Goal: Task Accomplishment & Management: Complete application form

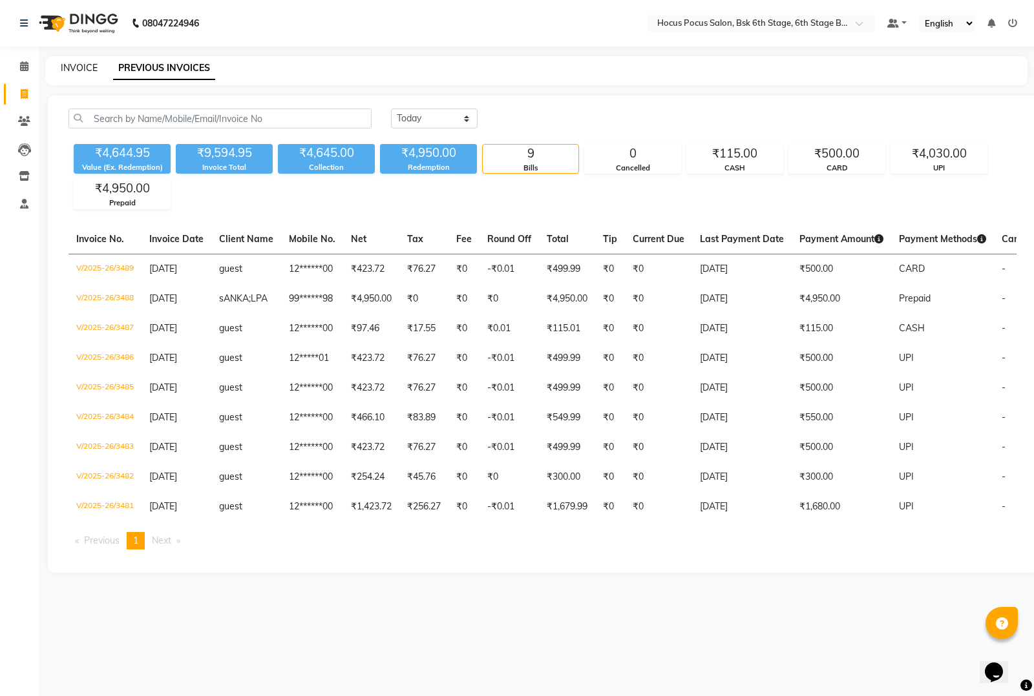
click at [87, 72] on link "INVOICE" at bounding box center [79, 68] width 37 height 12
select select "service"
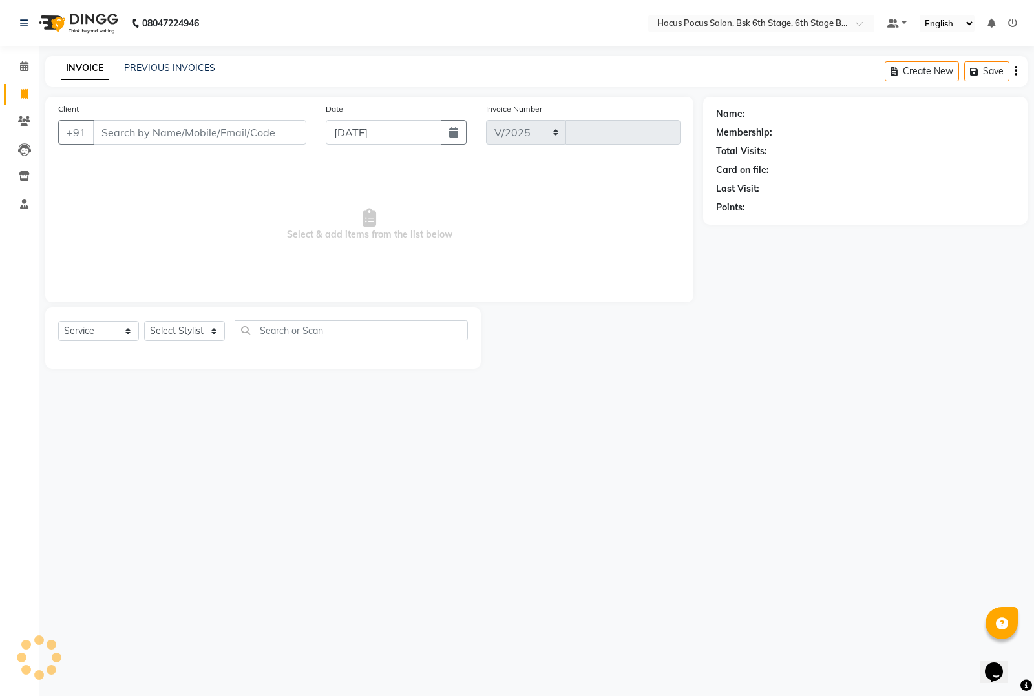
select select "5242"
type input "3490"
click at [152, 132] on input "Client" at bounding box center [199, 132] width 213 height 25
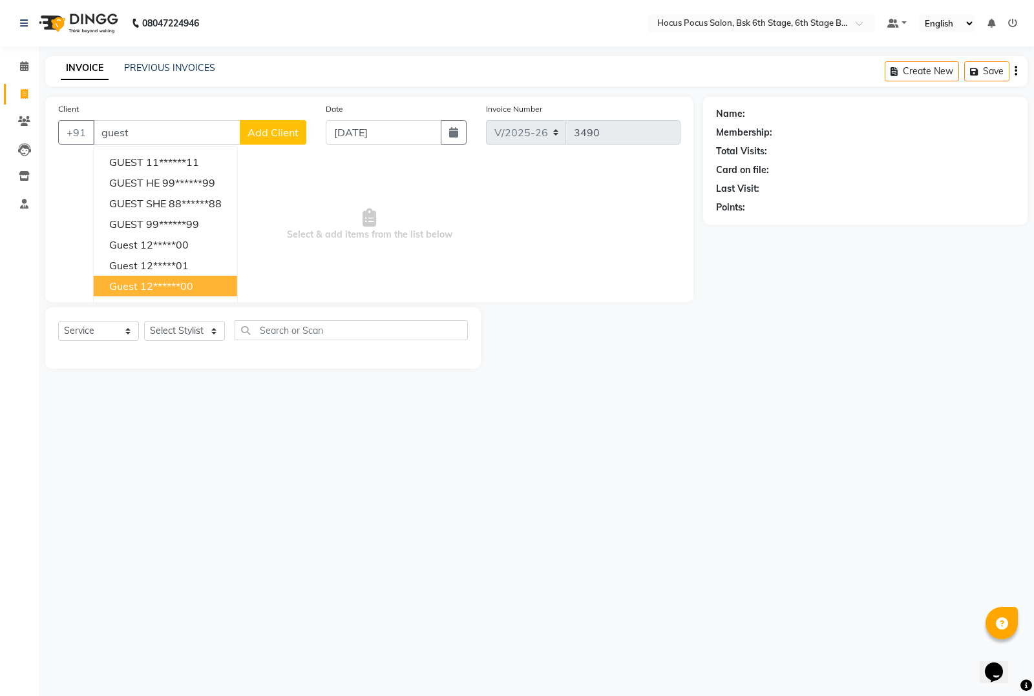
click at [145, 280] on ngb-highlight "12******00" at bounding box center [166, 286] width 53 height 13
type input "12******00"
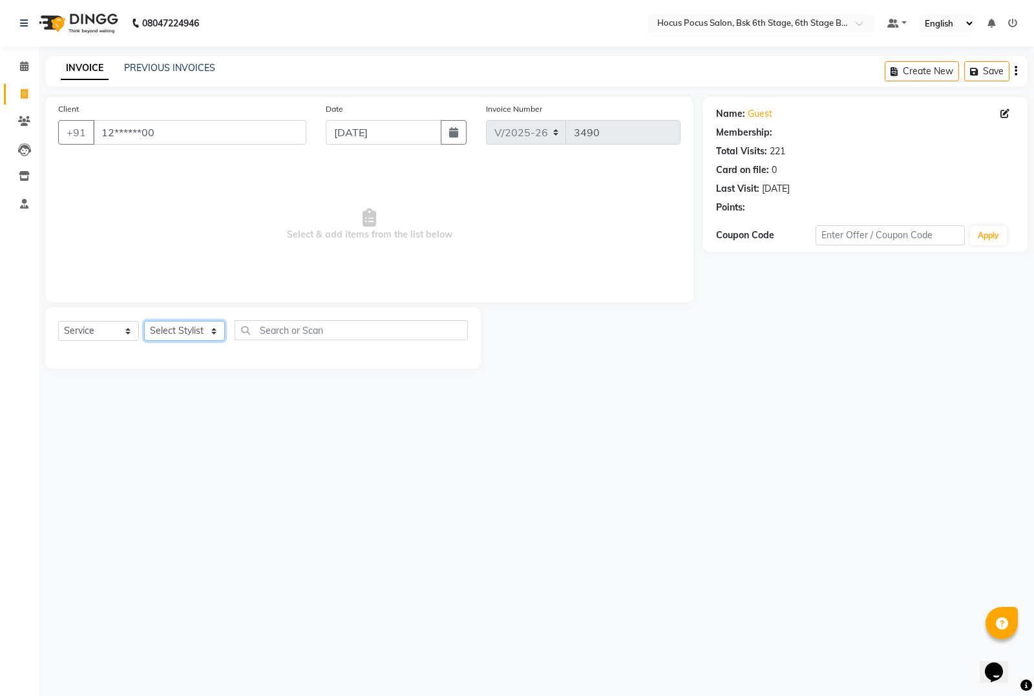
drag, startPoint x: 191, startPoint y: 330, endPoint x: 185, endPoint y: 339, distance: 10.4
click at [188, 329] on select "Select Stylist Ayan Faiz hocus pocus Jonathan Khushi Komal Raman Sai" at bounding box center [184, 331] width 81 height 20
click at [144, 321] on select "Select Stylist Ayan Faiz hocus pocus Jonathan Khushi Komal Raman Sai" at bounding box center [184, 331] width 81 height 20
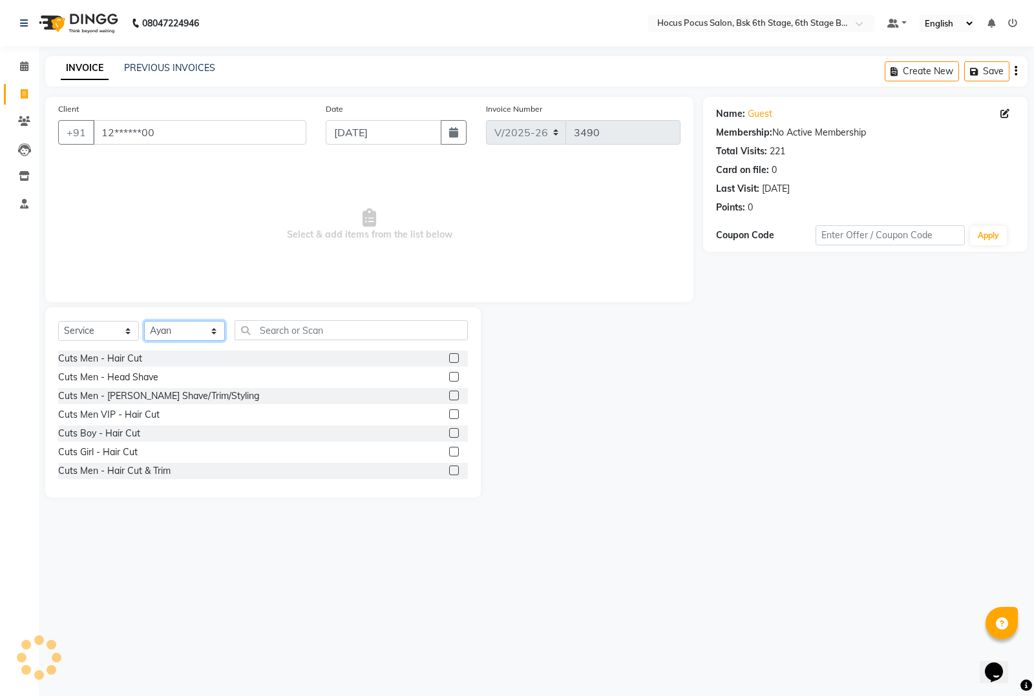
click at [169, 336] on select "Select Stylist Ayan Faiz hocus pocus Jonathan Khushi Komal Raman Sai" at bounding box center [184, 331] width 81 height 20
select select "87125"
click at [144, 321] on select "Select Stylist Ayan Faiz hocus pocus Jonathan Khushi Komal Raman Sai" at bounding box center [184, 331] width 81 height 20
click at [255, 337] on input "text" at bounding box center [350, 330] width 233 height 20
click at [111, 457] on div "Cuts Girl - Hair Cut" at bounding box center [97, 453] width 79 height 14
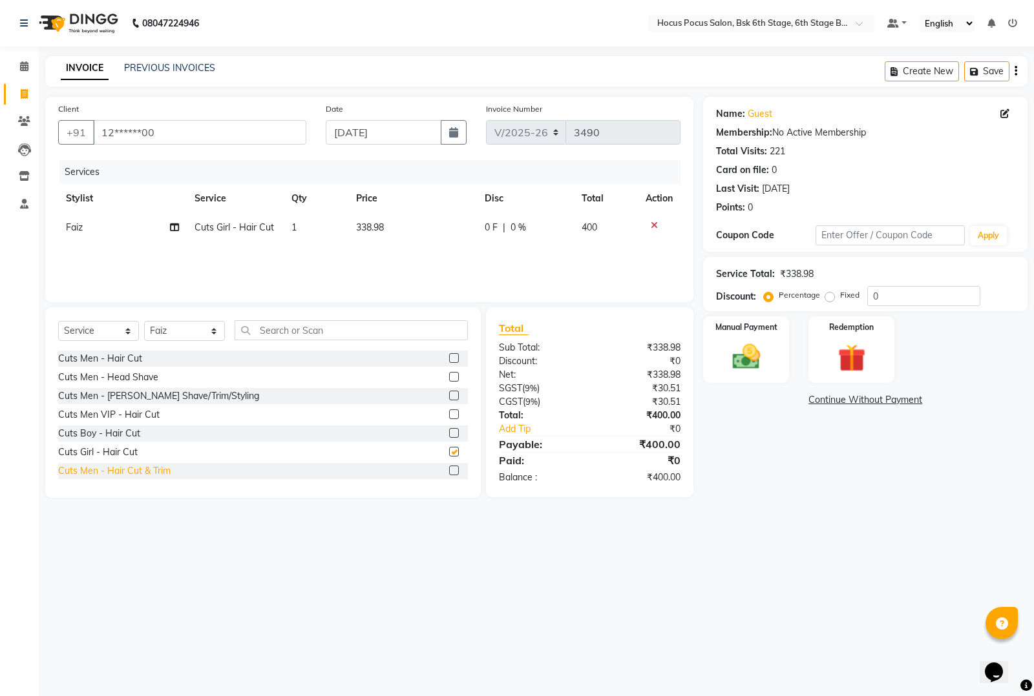
checkbox input "false"
click at [121, 475] on div "Cuts Men - Hair Cut & Trim" at bounding box center [114, 471] width 112 height 14
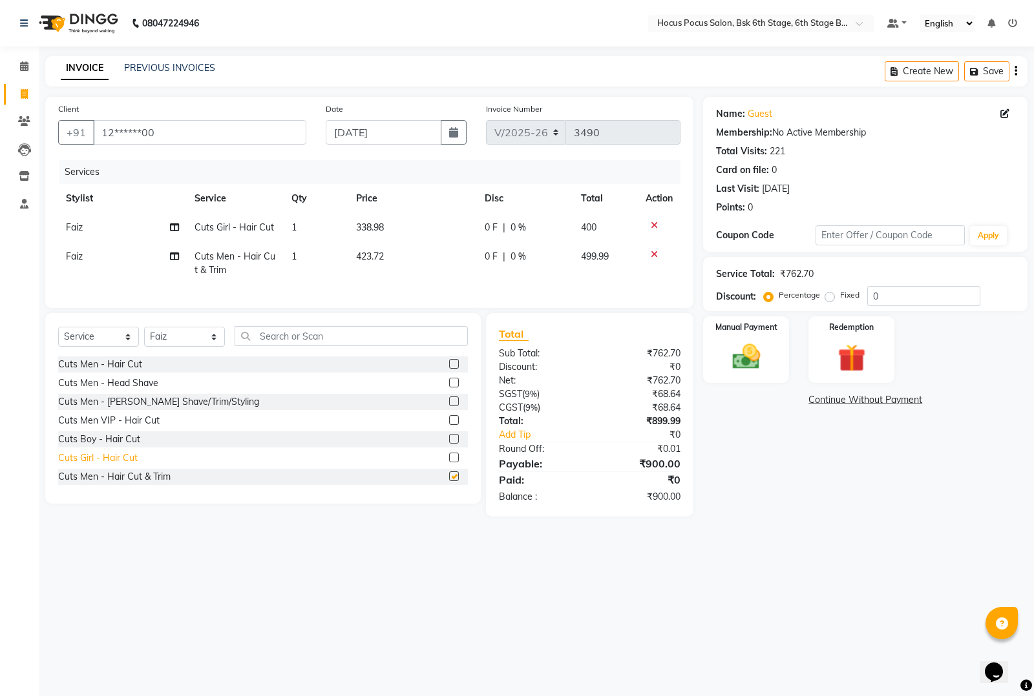
checkbox input "false"
click at [654, 223] on icon at bounding box center [653, 225] width 7 height 9
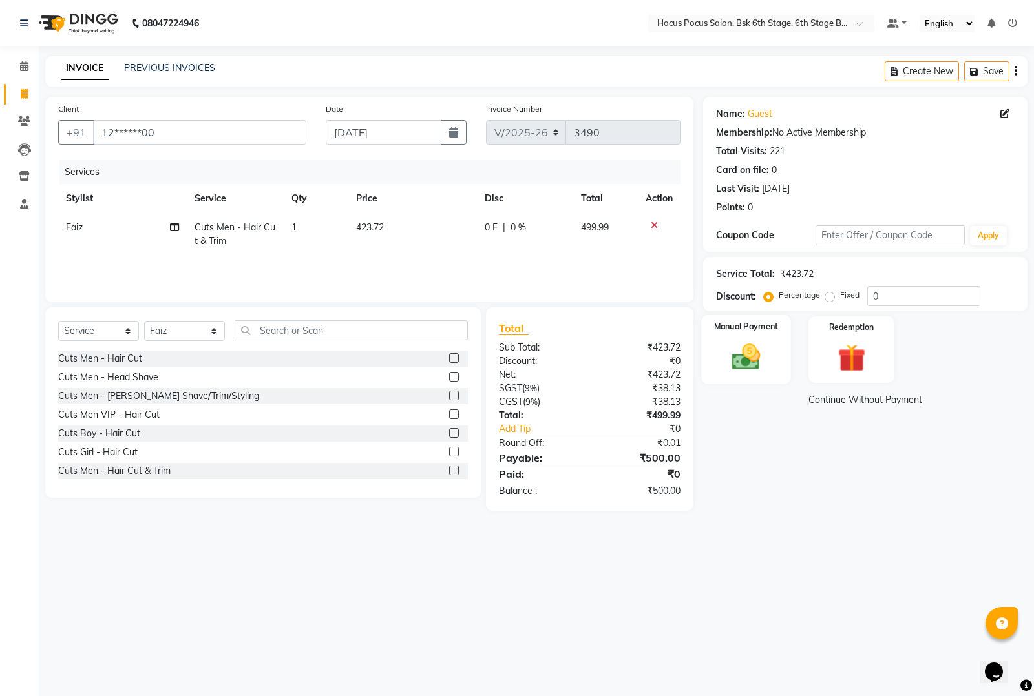
click at [753, 363] on img at bounding box center [746, 356] width 47 height 33
click at [811, 401] on span "CASH" at bounding box center [810, 400] width 28 height 15
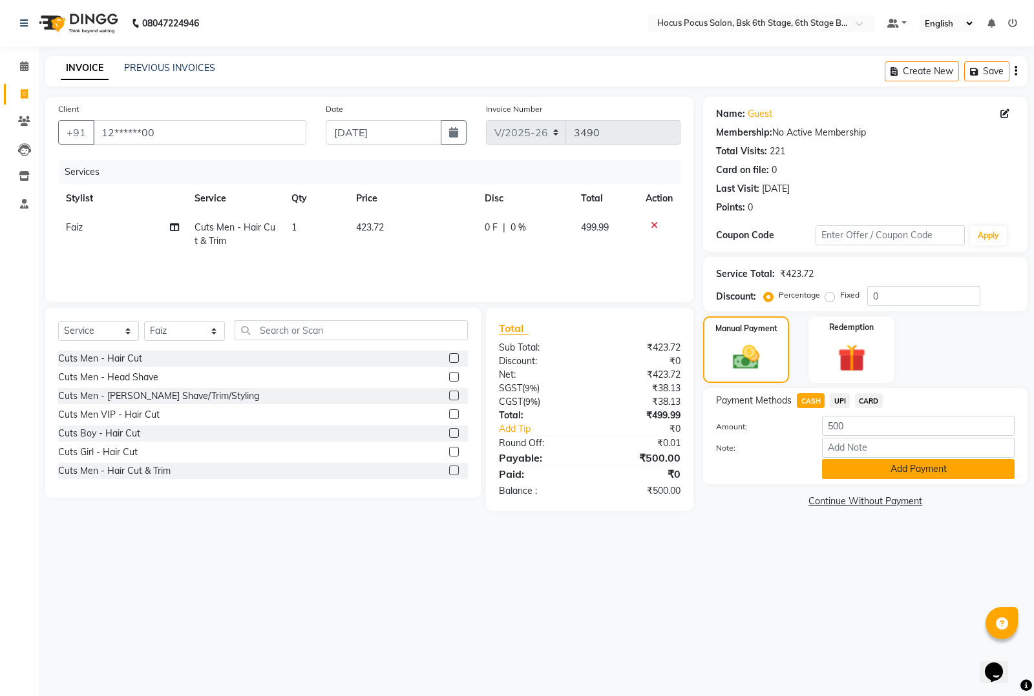
click at [847, 466] on button "Add Payment" at bounding box center [918, 469] width 192 height 20
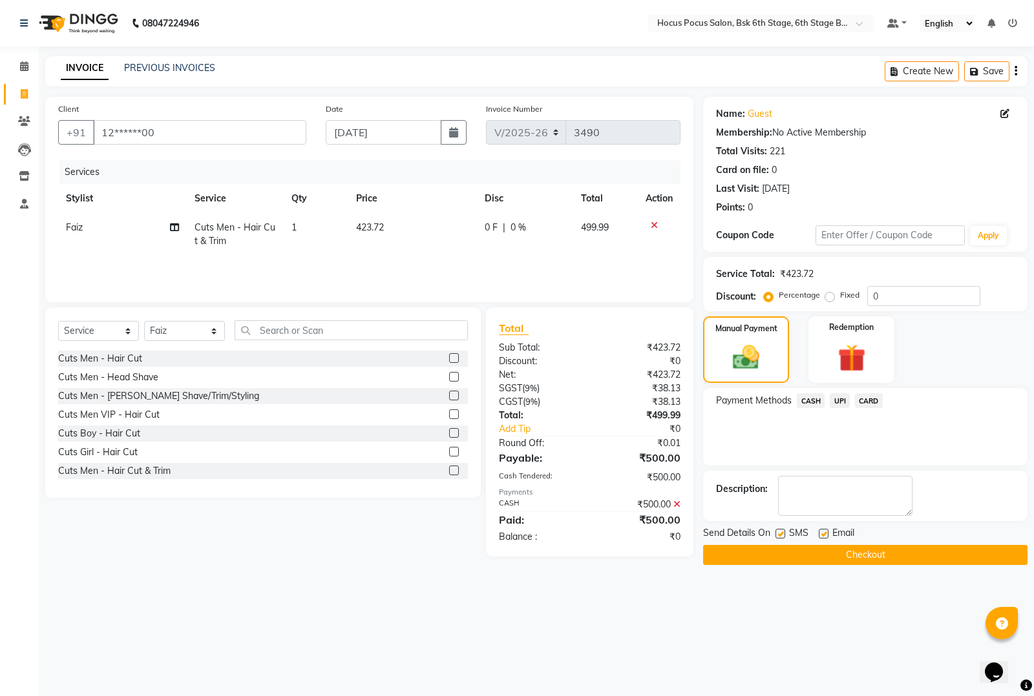
click at [780, 532] on label at bounding box center [780, 534] width 10 height 10
click at [780, 532] on input "checkbox" at bounding box center [779, 534] width 8 height 8
checkbox input "false"
click at [784, 546] on button "Checkout" at bounding box center [865, 555] width 324 height 20
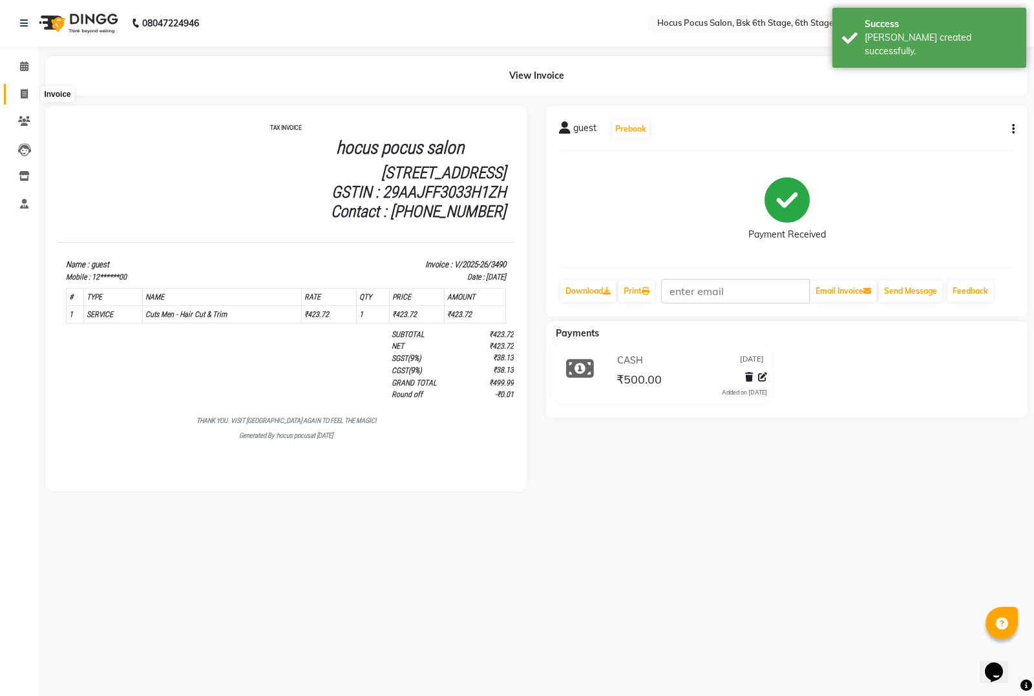
click at [21, 92] on icon at bounding box center [24, 94] width 7 height 10
select select "5242"
select select "service"
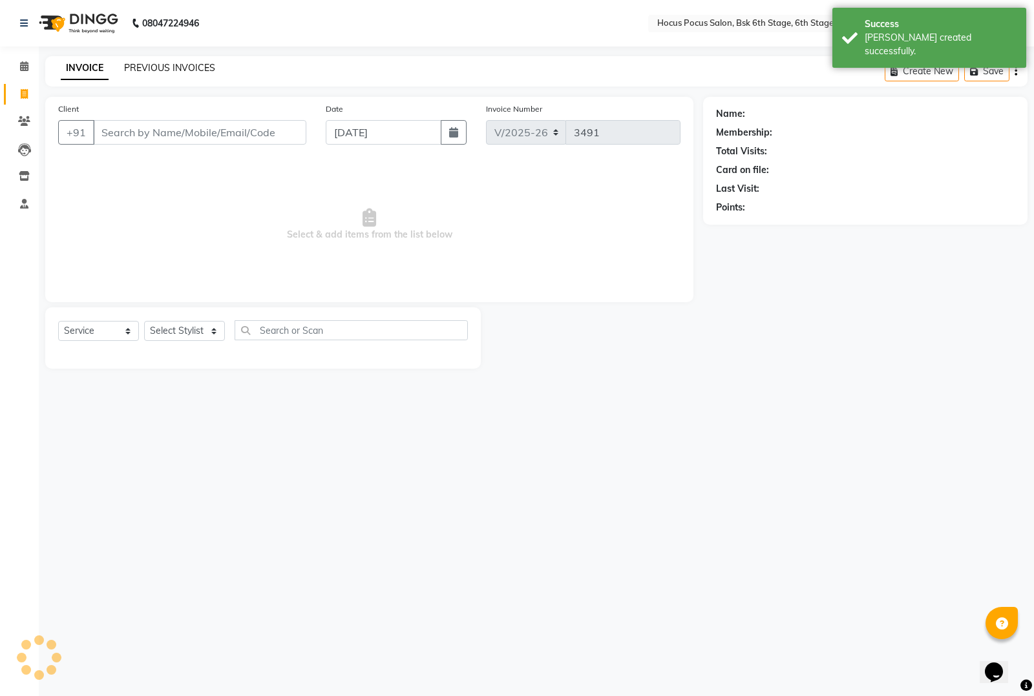
click at [156, 65] on link "PREVIOUS INVOICES" at bounding box center [169, 68] width 91 height 12
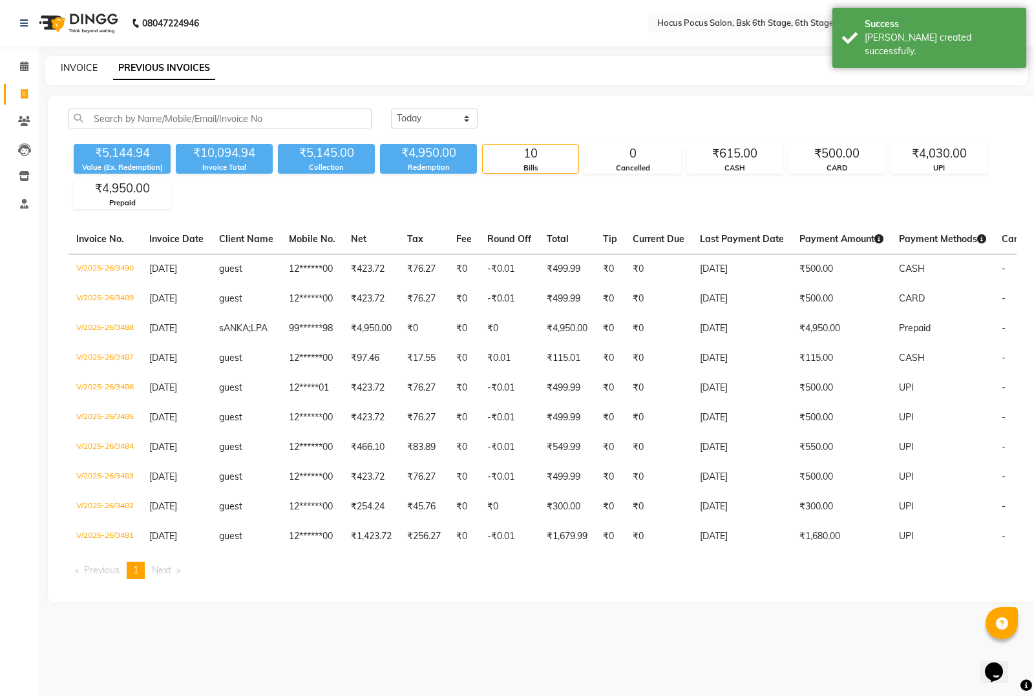
click at [78, 68] on link "INVOICE" at bounding box center [79, 68] width 37 height 12
select select "5242"
select select "service"
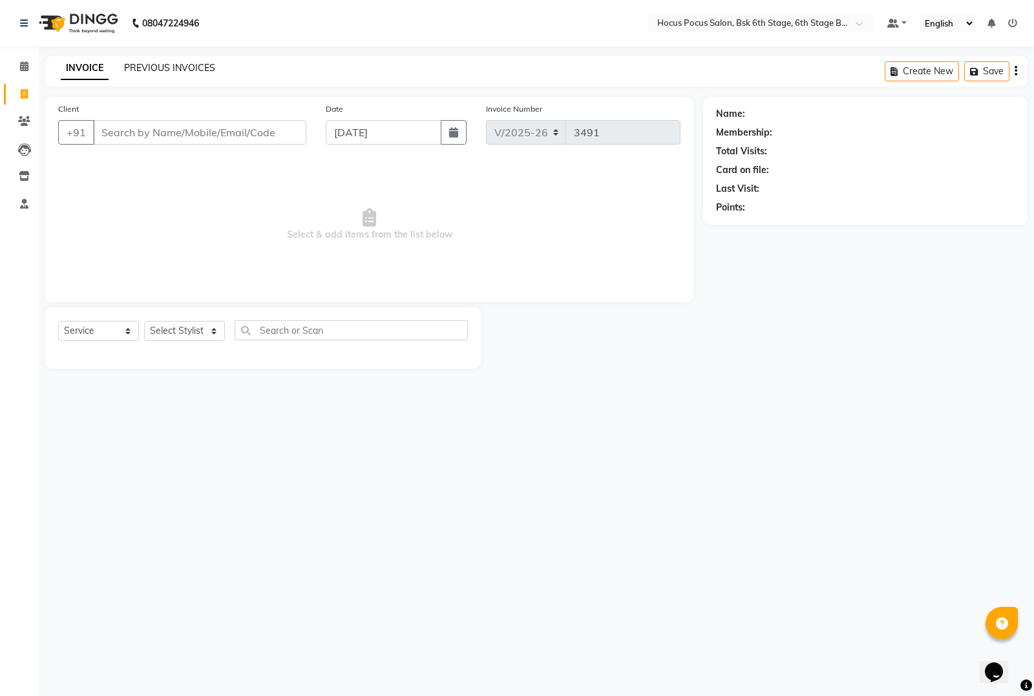
click at [191, 63] on link "PREVIOUS INVOICES" at bounding box center [169, 68] width 91 height 12
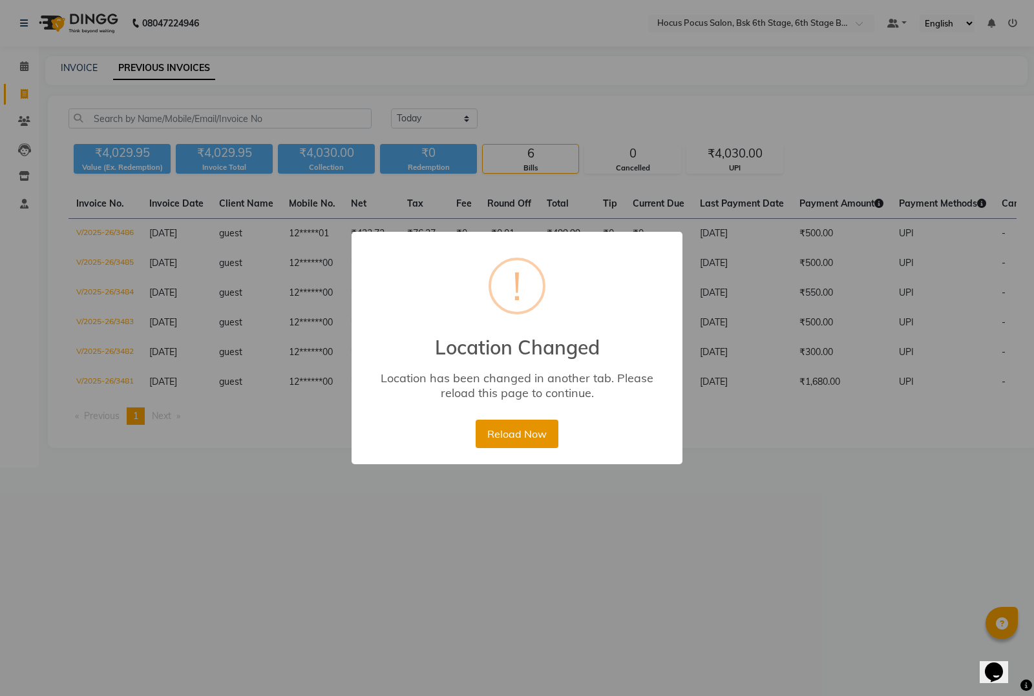
click at [506, 436] on button "Reload Now" at bounding box center [516, 434] width 82 height 28
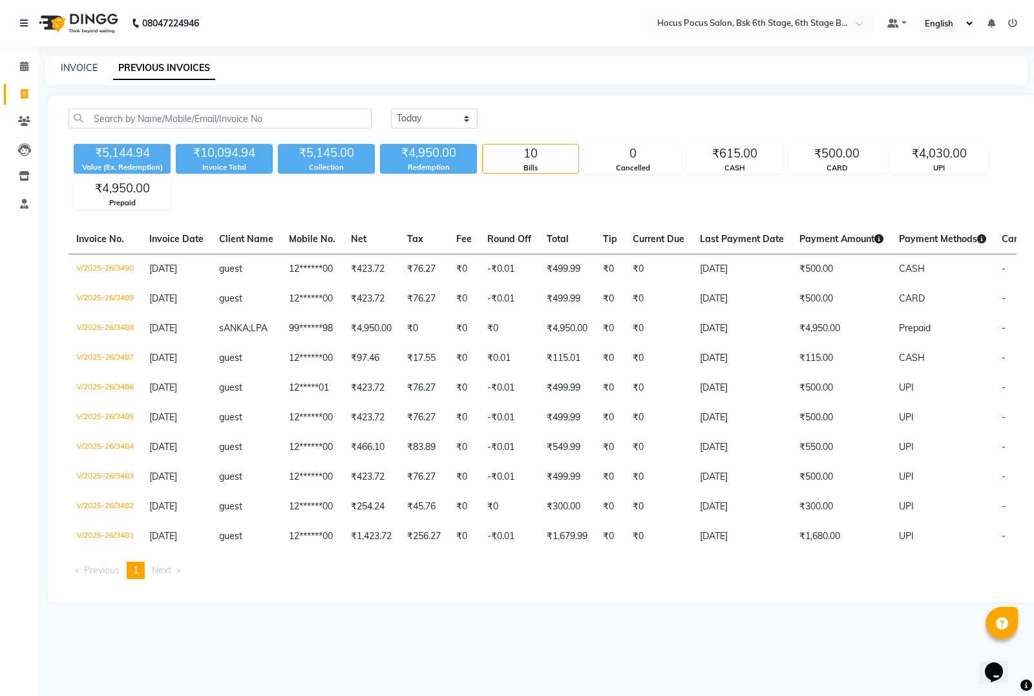
click at [679, 660] on div "08047224946 Select Location × Hocus Pocus Salon, Bsk 6th Stage, 6th Stage Banas…" at bounding box center [517, 348] width 1034 height 696
click at [469, 121] on select "Today Yesterday Custom Range" at bounding box center [434, 119] width 87 height 20
select select "range"
click at [391, 109] on select "Today Yesterday Custom Range" at bounding box center [434, 119] width 87 height 20
click at [590, 118] on span "-" at bounding box center [588, 119] width 4 height 14
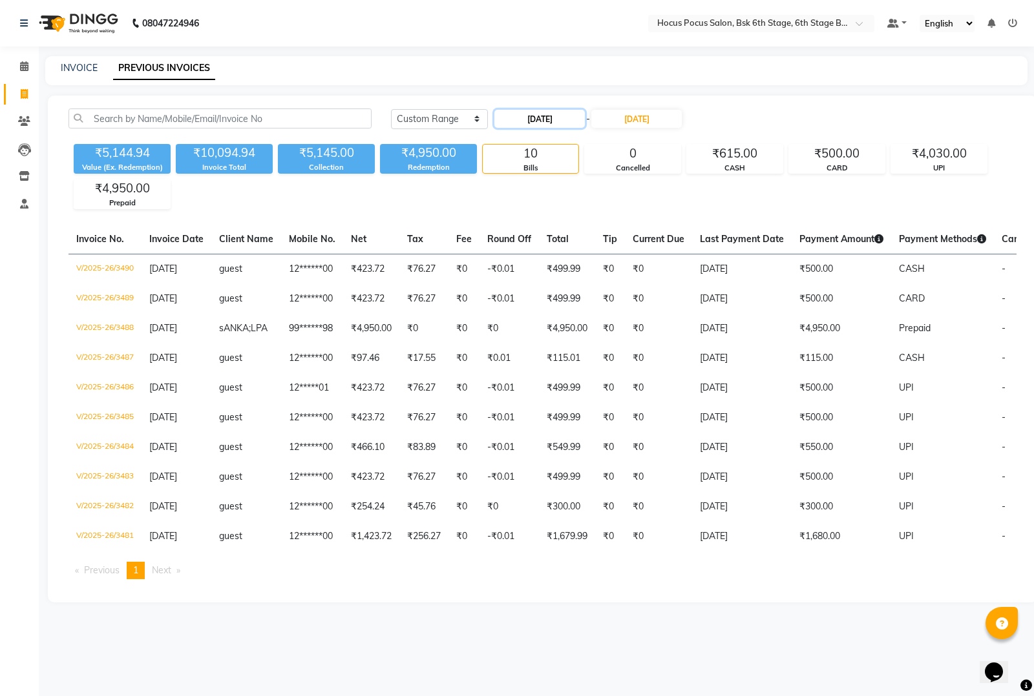
click at [543, 120] on input "[DATE]" at bounding box center [539, 119] width 90 height 18
select select "9"
select select "2025"
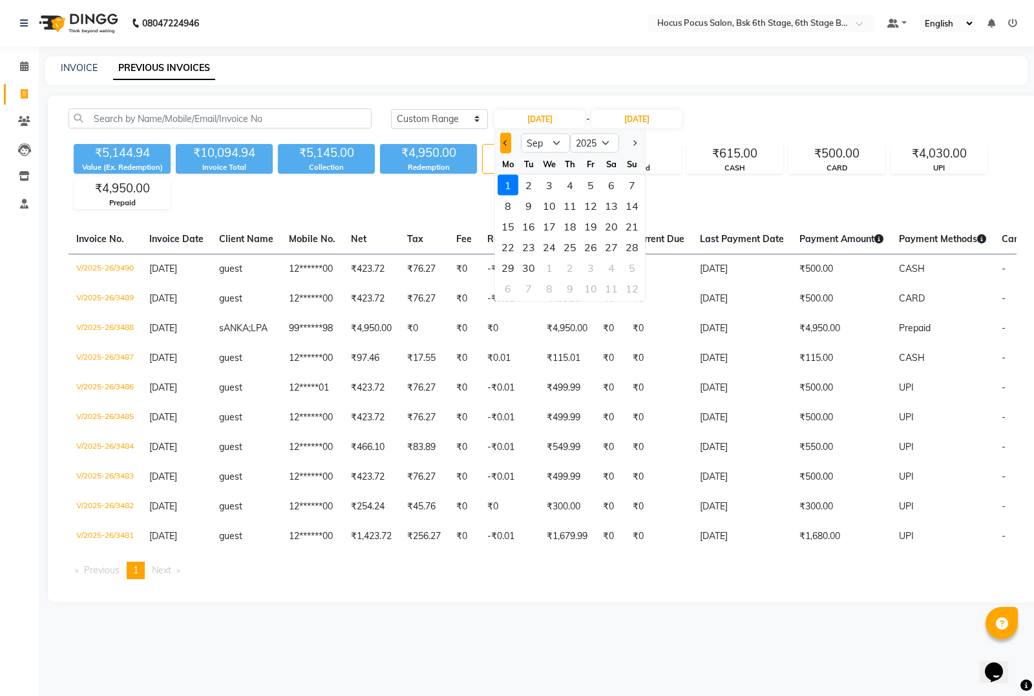
click at [506, 140] on span "Previous month" at bounding box center [505, 142] width 5 height 5
select select "8"
click at [589, 185] on div "1" at bounding box center [590, 185] width 21 height 21
type input "01-08-2025"
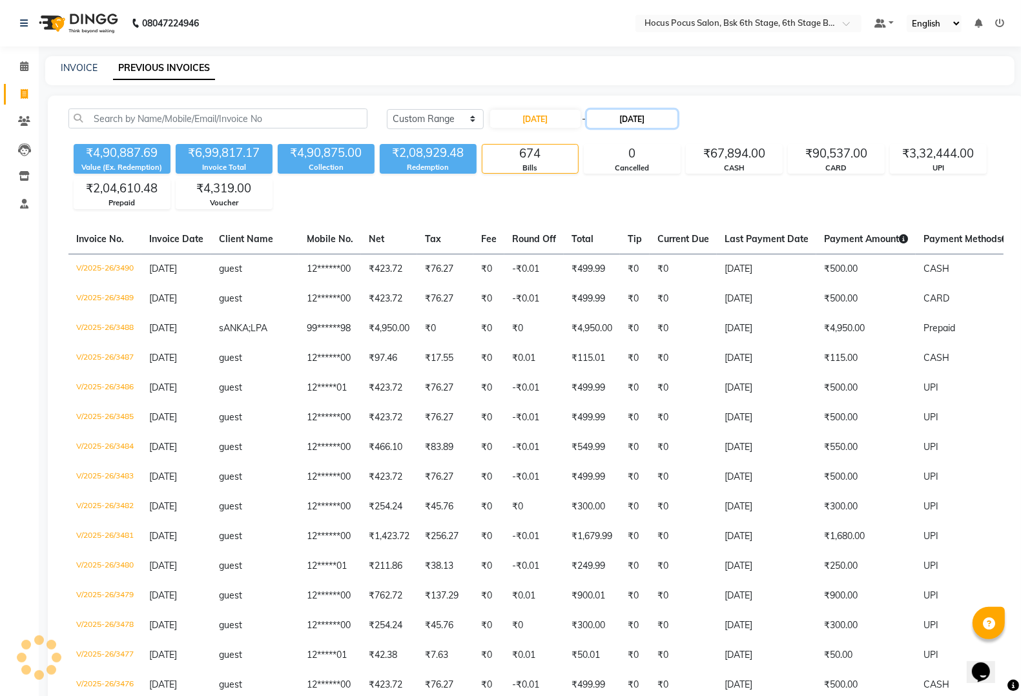
click at [641, 120] on input "[DATE]" at bounding box center [632, 119] width 90 height 18
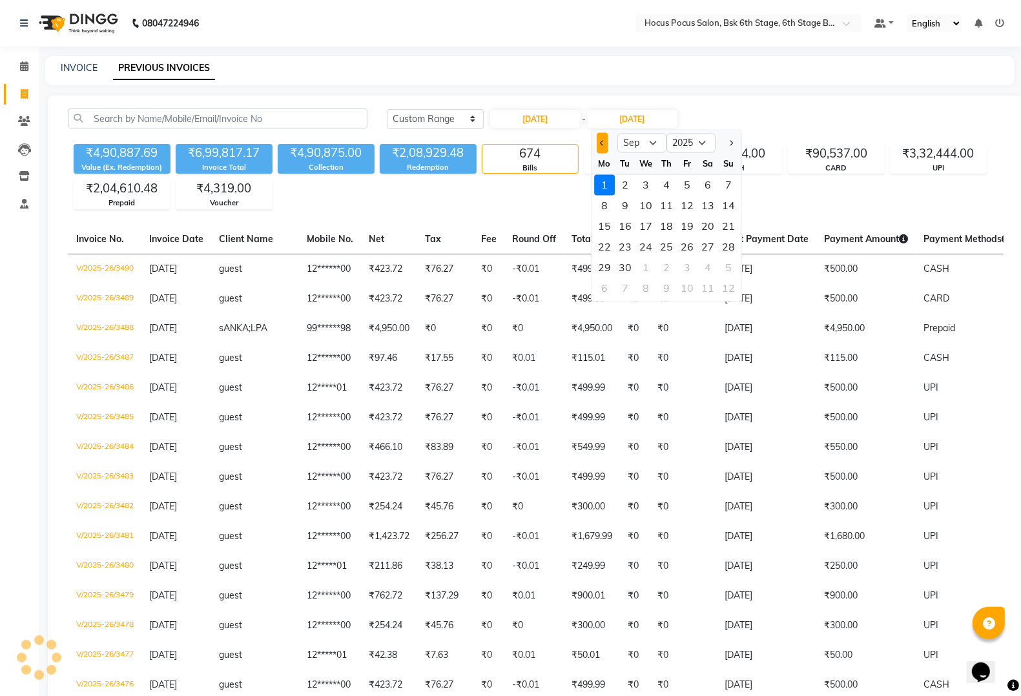
click at [599, 138] on button "Previous month" at bounding box center [602, 143] width 11 height 21
select select "8"
click at [722, 266] on div "31" at bounding box center [728, 268] width 21 height 21
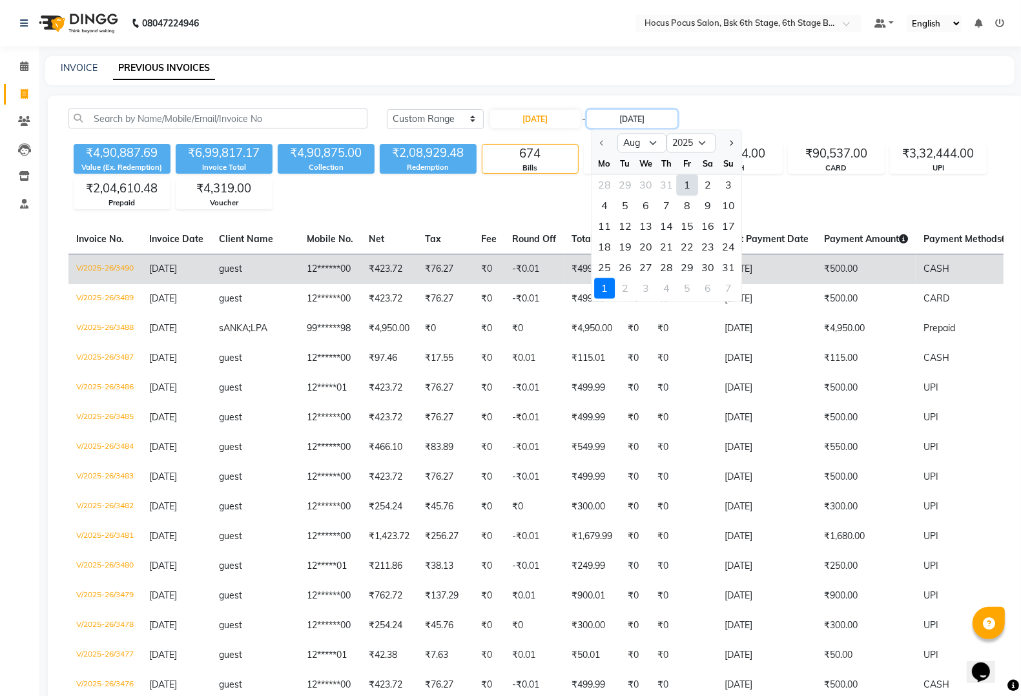
type input "31-08-2025"
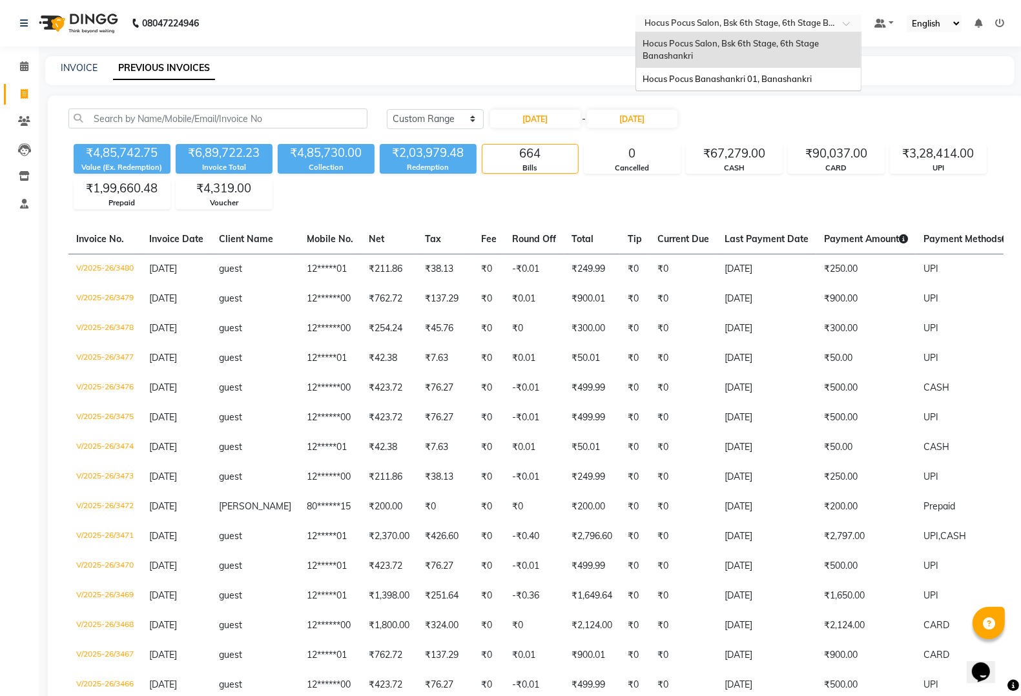
click at [789, 21] on input "text" at bounding box center [735, 24] width 187 height 13
click at [758, 78] on span "Hocus Pocus Banashankri 01, Banashankri" at bounding box center [727, 79] width 169 height 10
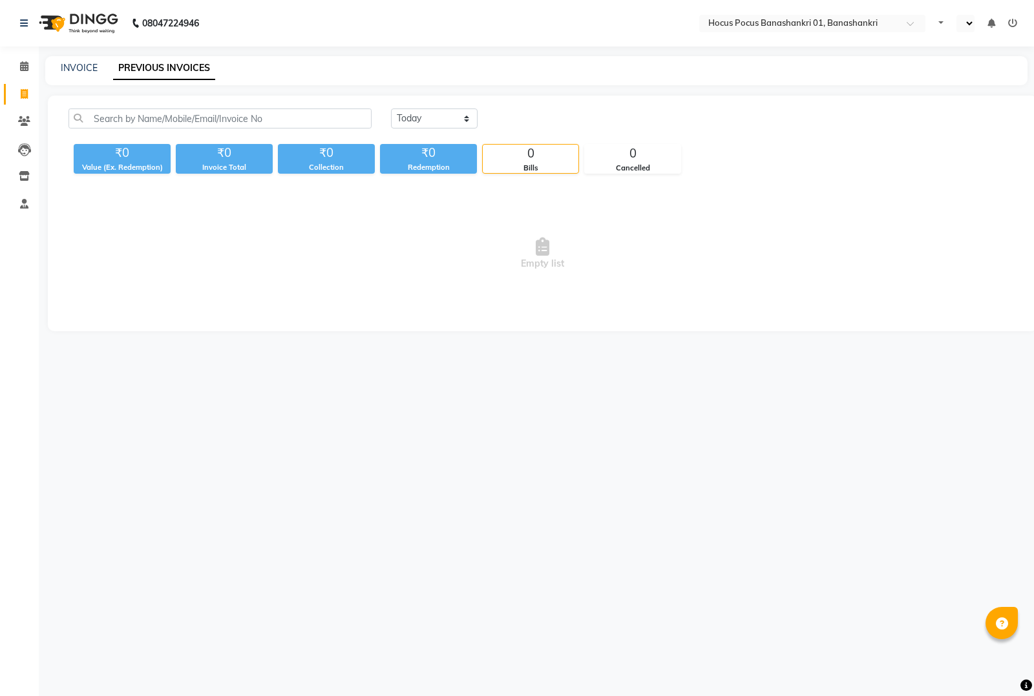
select select "en"
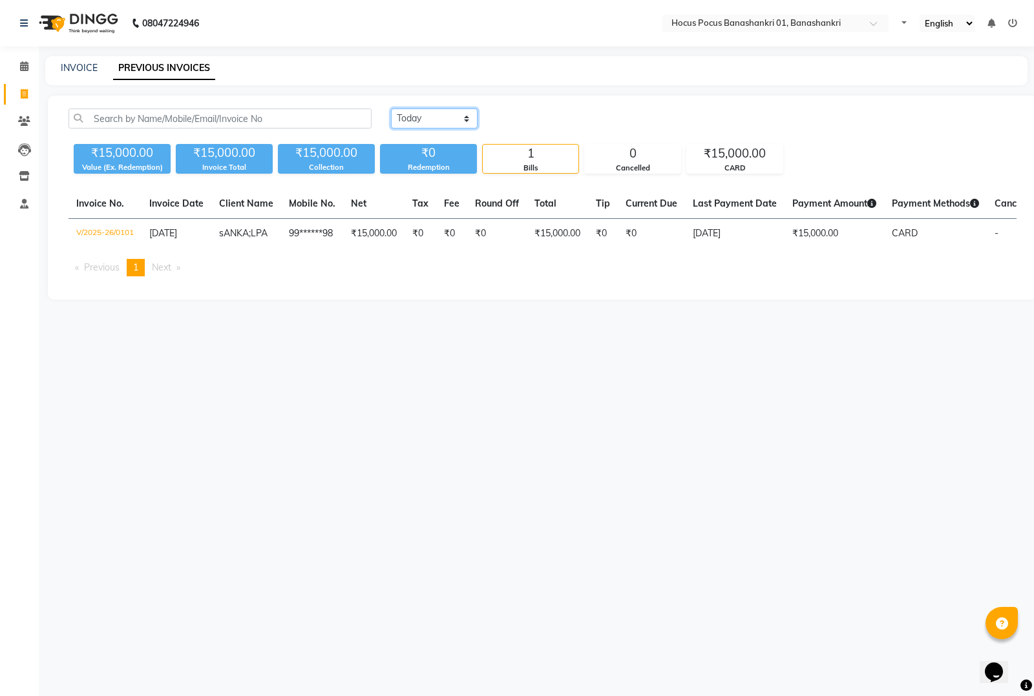
click at [467, 120] on select "Today Yesterday Custom Range" at bounding box center [434, 119] width 87 height 20
select select "range"
click at [391, 109] on select "Today Yesterday Custom Range" at bounding box center [434, 119] width 87 height 20
click at [573, 120] on input "[DATE]" at bounding box center [539, 119] width 90 height 18
select select "9"
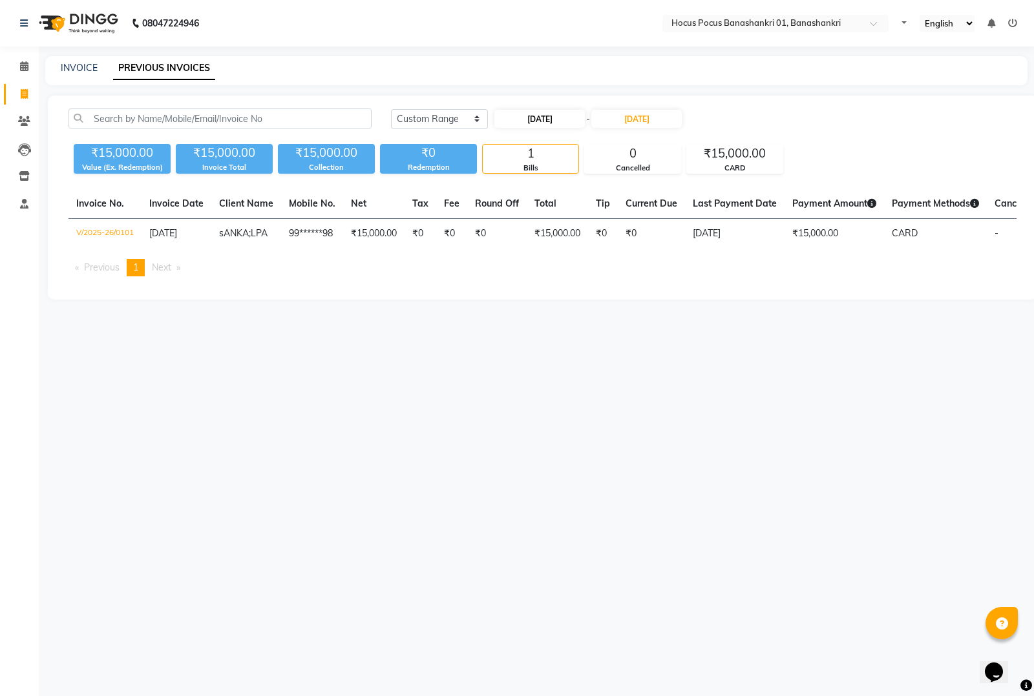
select select "2025"
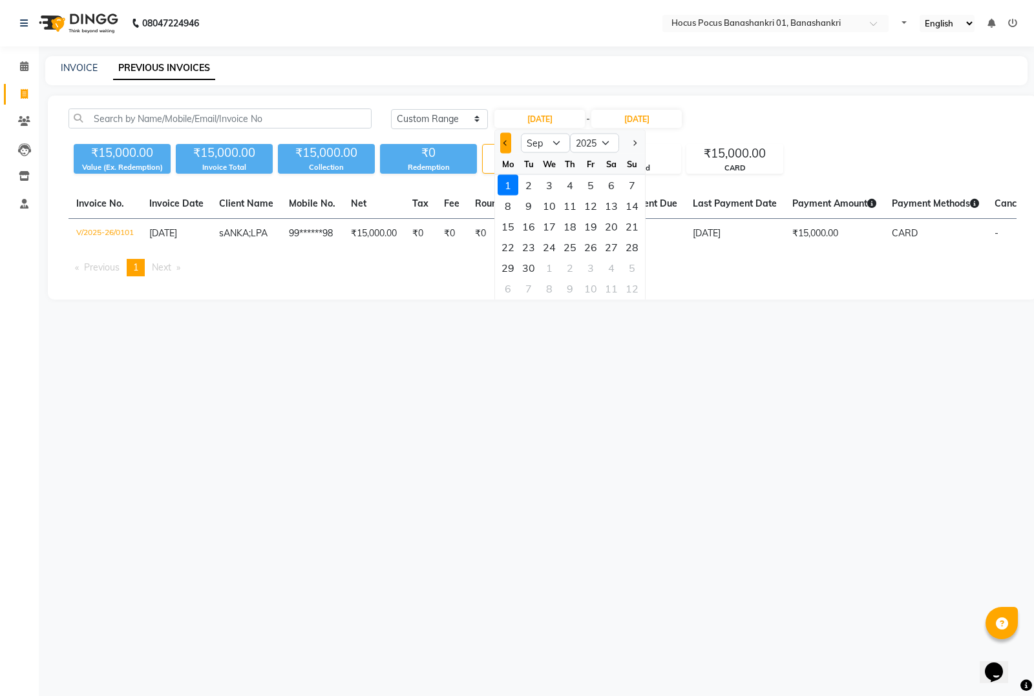
click at [501, 140] on button "Previous month" at bounding box center [505, 143] width 11 height 21
select select "8"
click at [588, 188] on div "1" at bounding box center [590, 185] width 21 height 21
type input "01-08-2025"
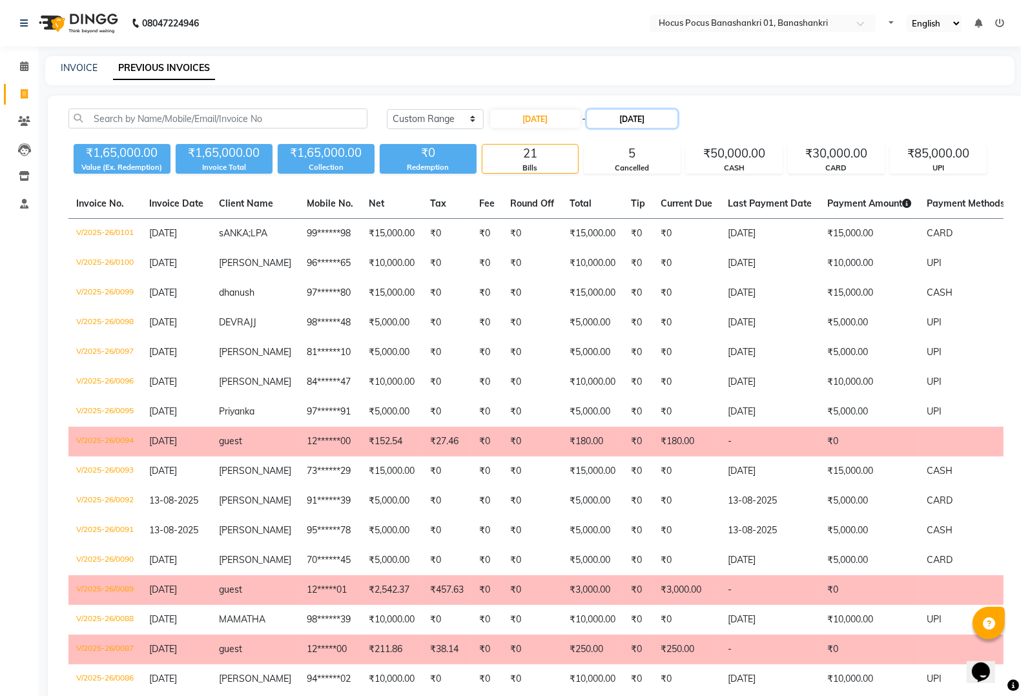
click at [640, 123] on input "[DATE]" at bounding box center [632, 119] width 90 height 18
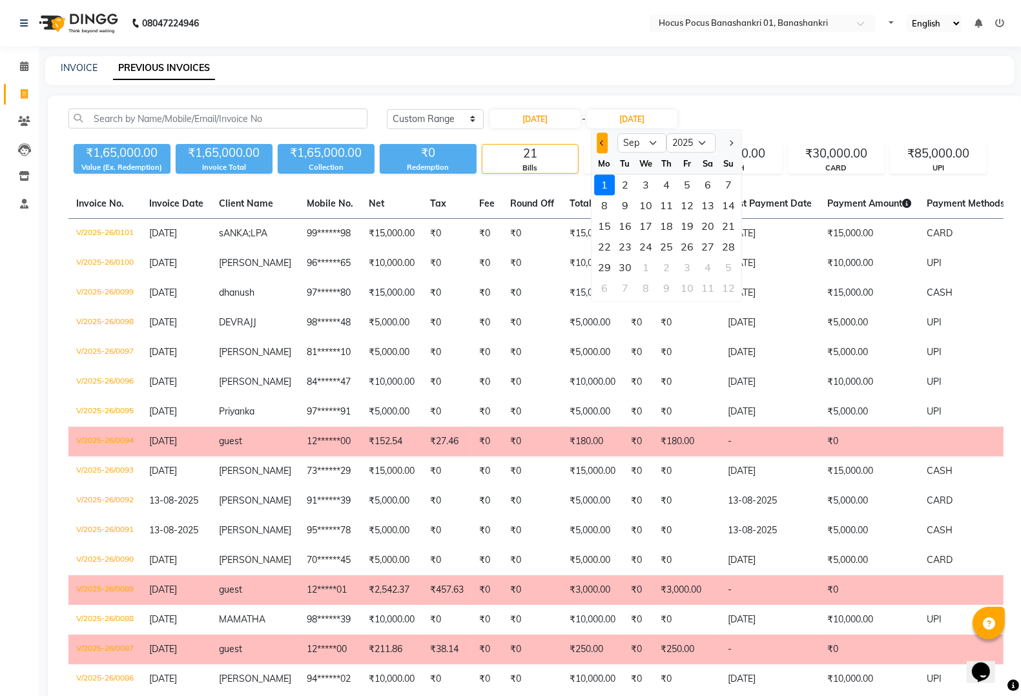
click at [601, 143] on span "Previous month" at bounding box center [602, 142] width 5 height 5
select select "8"
click at [727, 265] on div "31" at bounding box center [728, 268] width 21 height 21
type input "31-08-2025"
